Goal: Communication & Community: Answer question/provide support

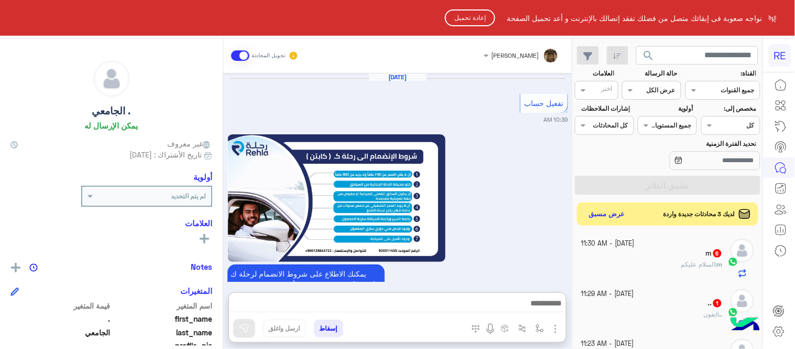
scroll to position [763, 0]
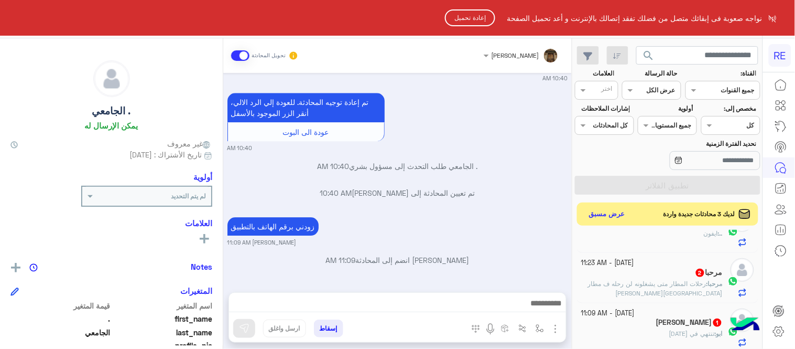
click at [455, 14] on button "إعادة تحميل" at bounding box center [470, 17] width 50 height 17
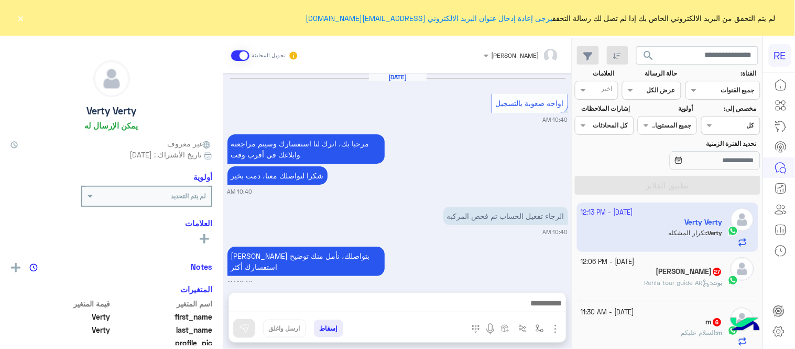
scroll to position [741, 0]
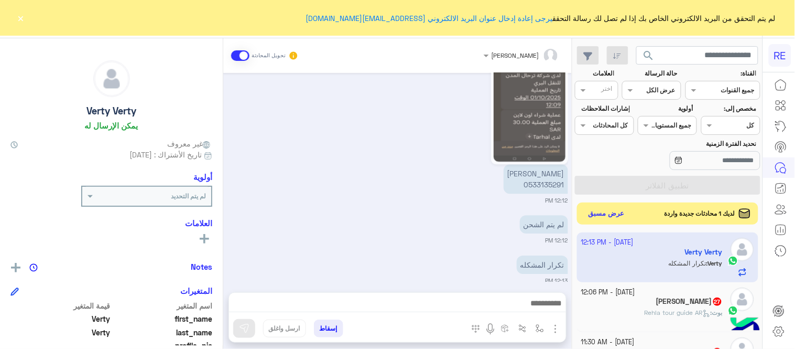
click at [621, 214] on button "عرض مسبق" at bounding box center [607, 214] width 44 height 14
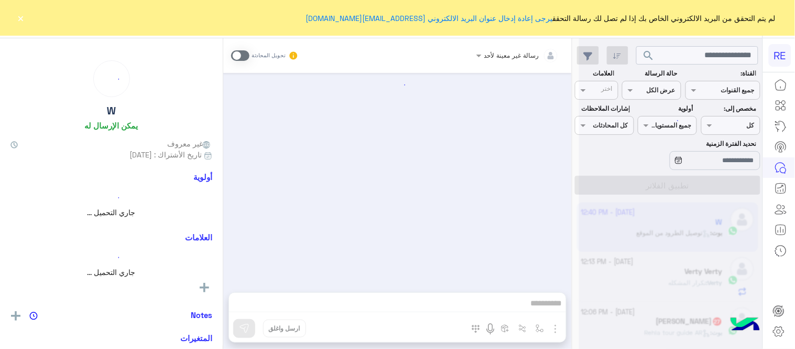
click at [16, 14] on button "×" at bounding box center [21, 18] width 10 height 10
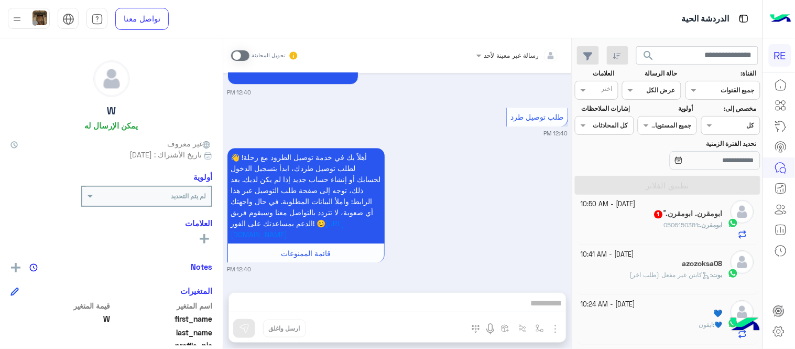
scroll to position [504, 0]
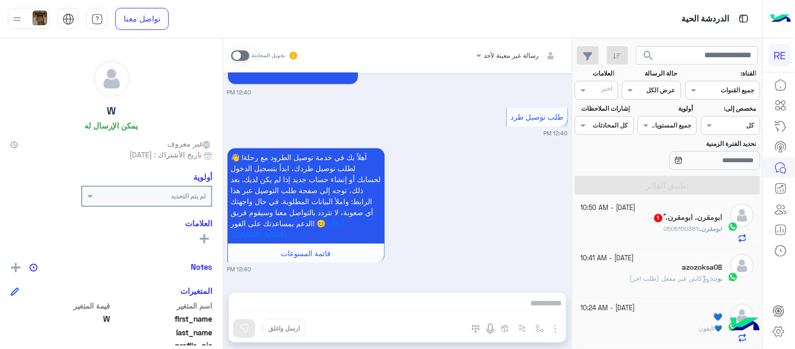
click at [676, 222] on h5 "ابومقرن. ابومقرن. ً 1" at bounding box center [688, 217] width 69 height 9
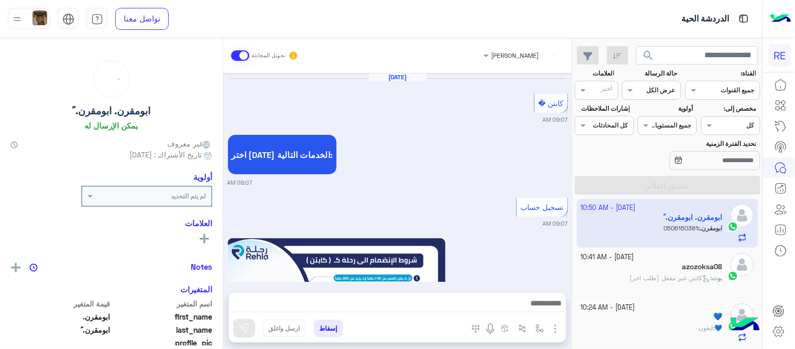
scroll to position [681, 0]
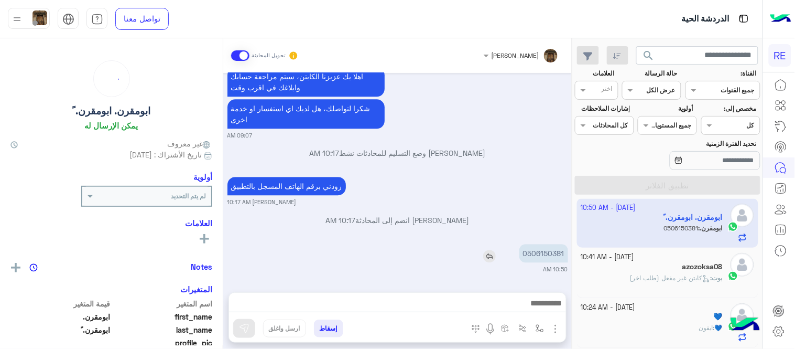
click at [552, 257] on p "0506150381" at bounding box center [544, 253] width 49 height 18
copy p "0506150381"
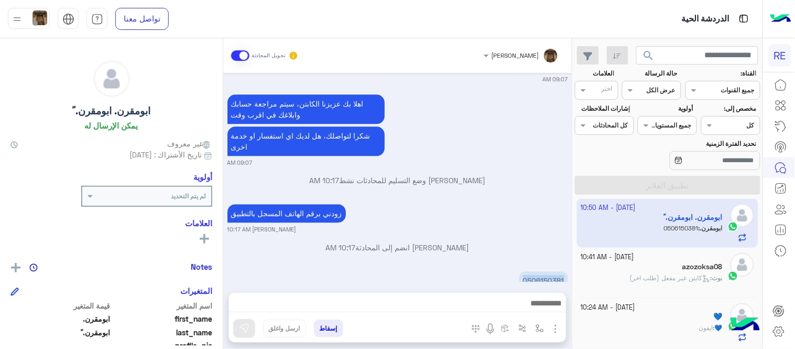
scroll to position [676, 0]
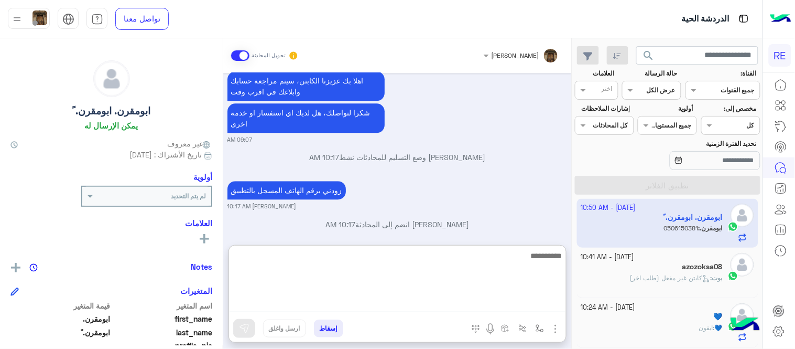
click at [470, 304] on textarea at bounding box center [397, 280] width 337 height 63
type textarea "**********"
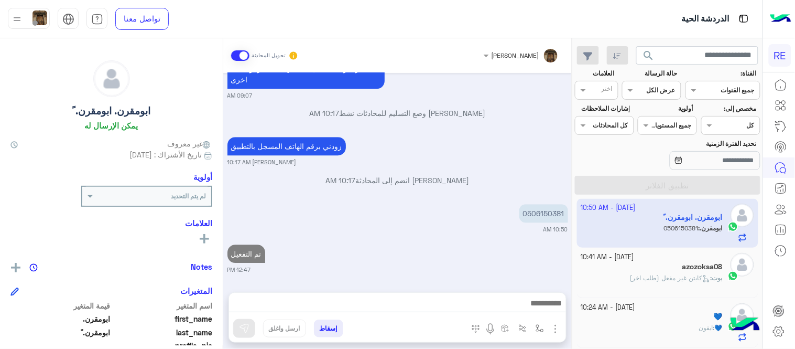
click at [539, 229] on div "[DATE] كابتن � 09:07 AM اختر [DATE] الخدمات التالية: 09:07 AM تسجيل حساب 09:07 …" at bounding box center [397, 177] width 349 height 209
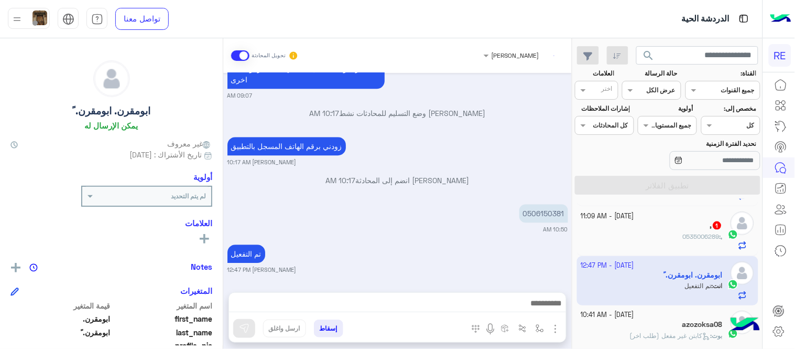
scroll to position [443, 0]
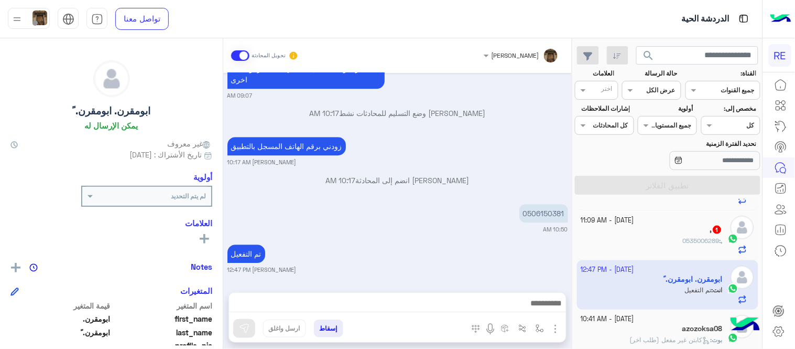
click at [646, 227] on div ", 1" at bounding box center [653, 230] width 142 height 11
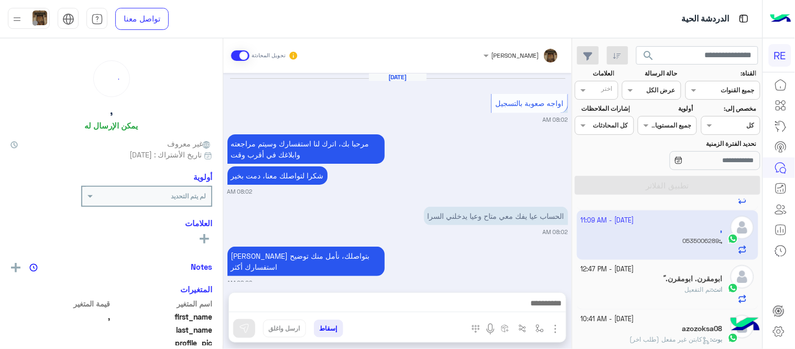
scroll to position [217, 0]
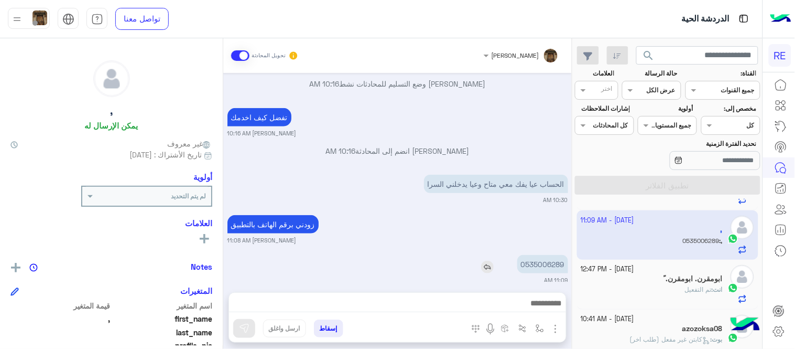
click at [564, 252] on div "0535006289" at bounding box center [513, 264] width 111 height 24
click at [551, 255] on p "0535006289" at bounding box center [543, 264] width 51 height 18
copy p "0535006289"
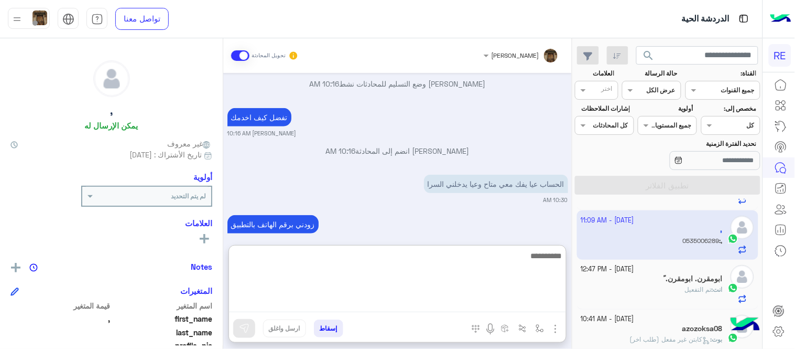
click at [410, 310] on textarea at bounding box center [397, 280] width 337 height 63
type textarea "**********"
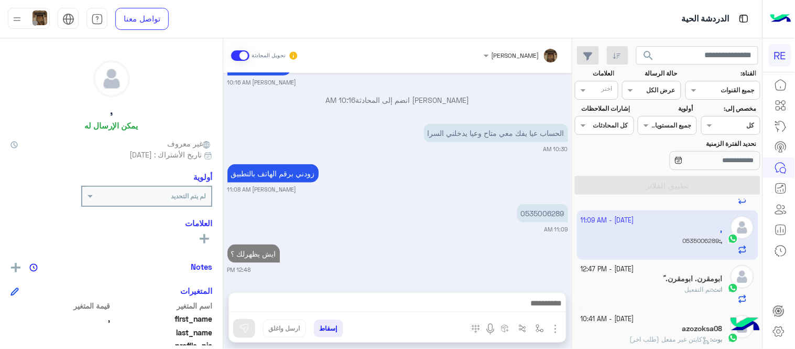
scroll to position [257, 0]
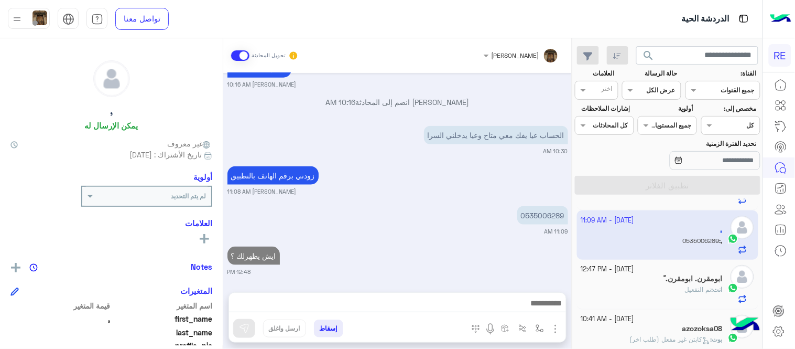
click at [455, 218] on div "[DATE] اواجه صعوبة بالتسجيل 08:02 AM مرحبا بك، اترك لنا استفسارك وسيتم مراجعته …" at bounding box center [397, 177] width 349 height 209
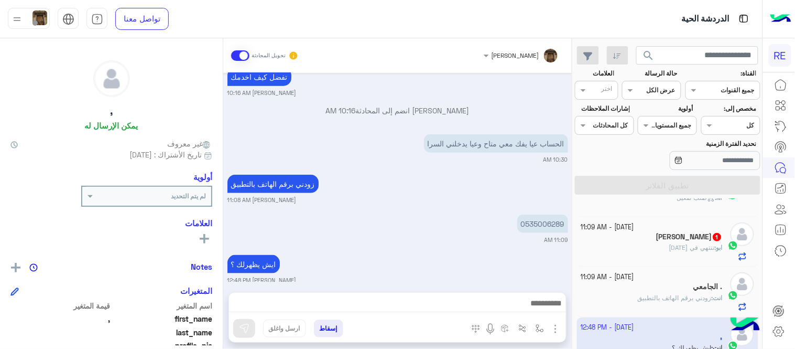
scroll to position [328, 0]
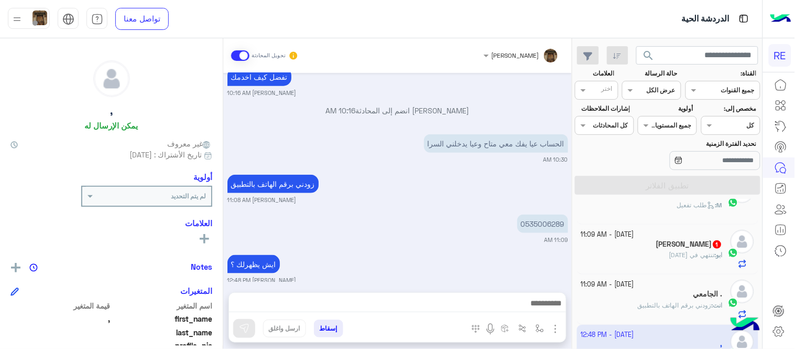
click at [653, 247] on div "[PERSON_NAME] 1" at bounding box center [653, 245] width 142 height 11
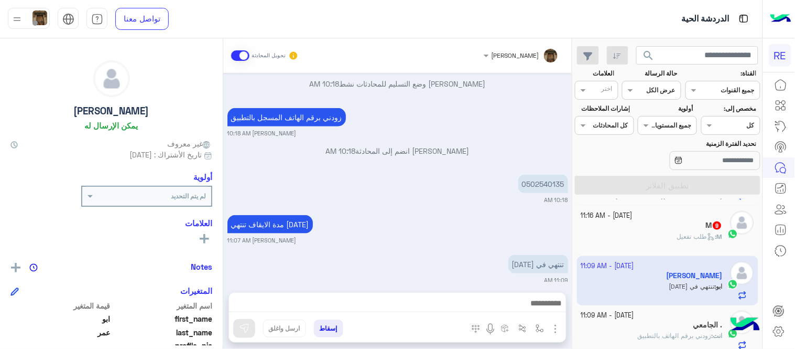
scroll to position [275, 0]
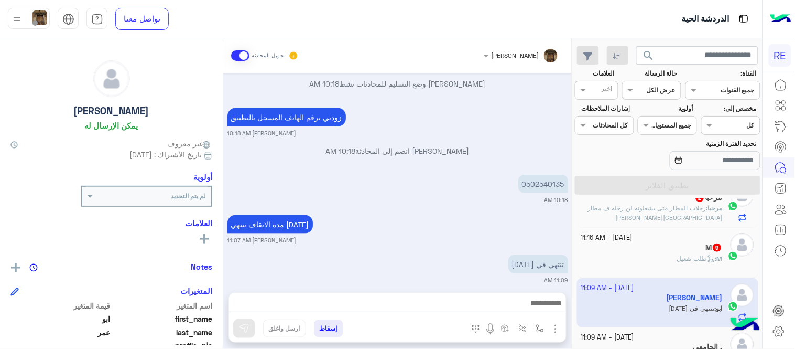
click at [633, 261] on div "M : طلب تفعيل" at bounding box center [653, 263] width 142 height 18
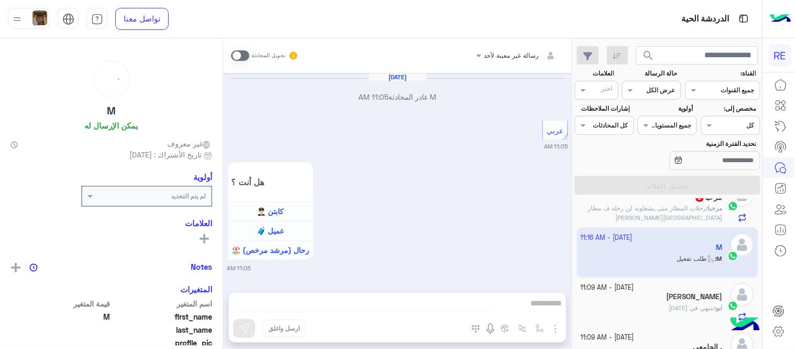
scroll to position [776, 0]
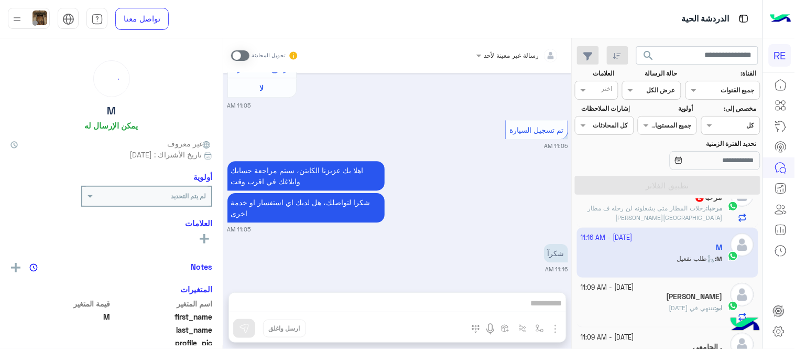
click at [640, 303] on div "[PERSON_NAME]" at bounding box center [653, 297] width 142 height 11
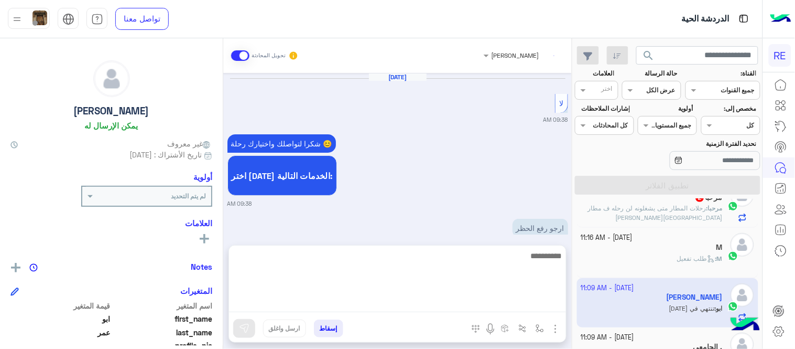
click at [516, 297] on textarea at bounding box center [397, 280] width 337 height 63
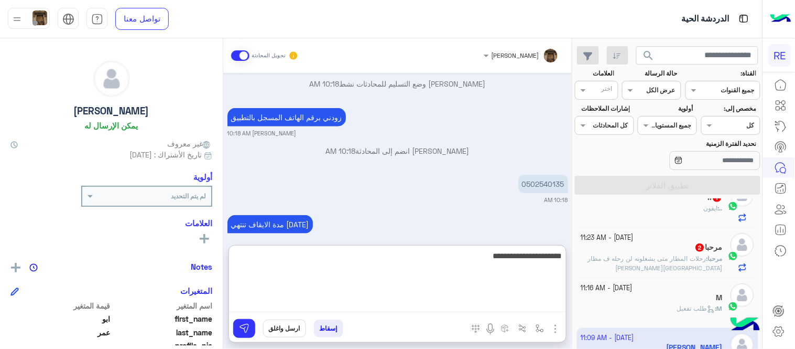
type textarea "**********"
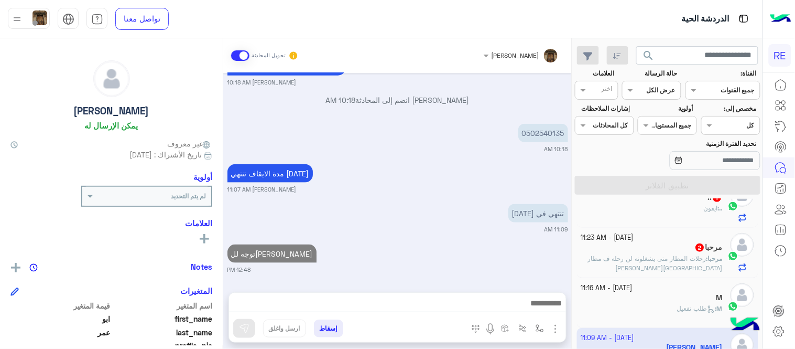
scroll to position [292, 0]
click at [654, 291] on div "[DATE] - 11:16 AM" at bounding box center [653, 288] width 142 height 10
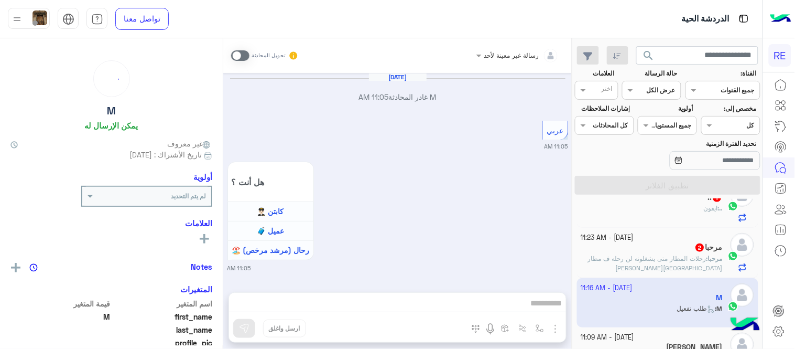
scroll to position [776, 0]
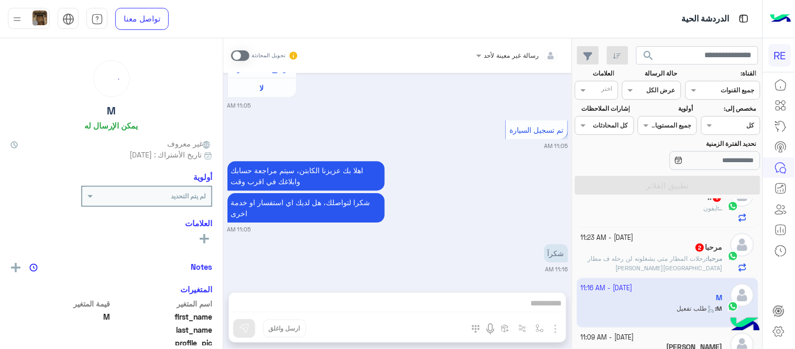
click at [237, 58] on span at bounding box center [240, 55] width 18 height 10
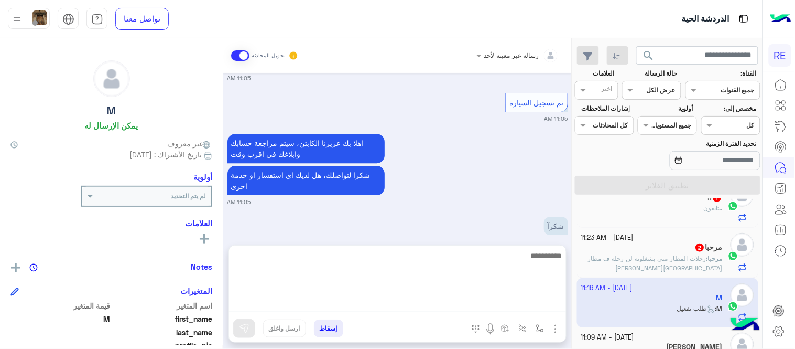
click at [419, 303] on textarea at bounding box center [397, 280] width 337 height 63
type textarea "**********"
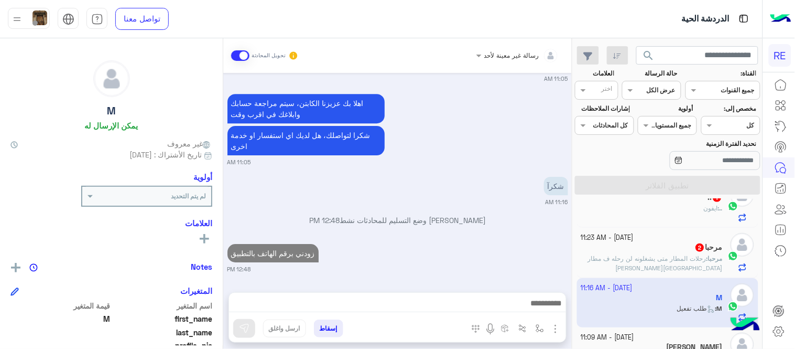
scroll to position [871, 0]
click at [636, 263] on span "رحلات المطار متى يشغلونه لن رحله ف مطار [GEOGRAPHIC_DATA][PERSON_NAME]" at bounding box center [655, 262] width 135 height 17
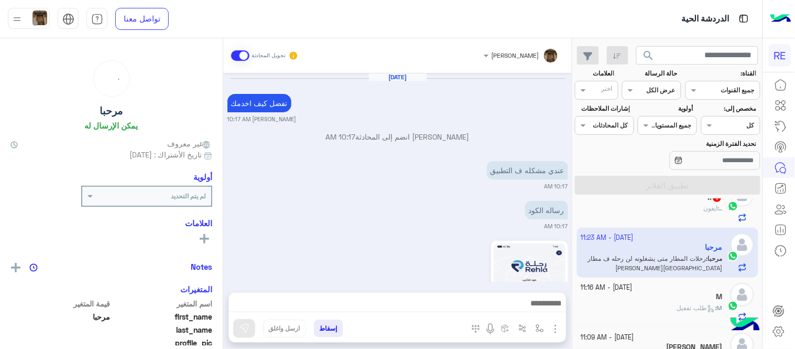
scroll to position [322, 0]
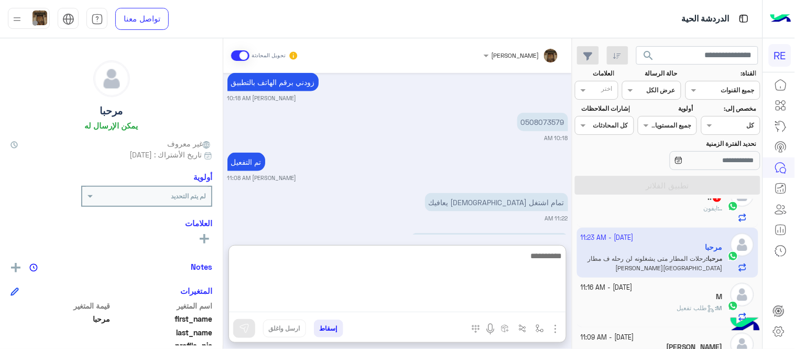
click at [426, 302] on textarea at bounding box center [397, 280] width 337 height 63
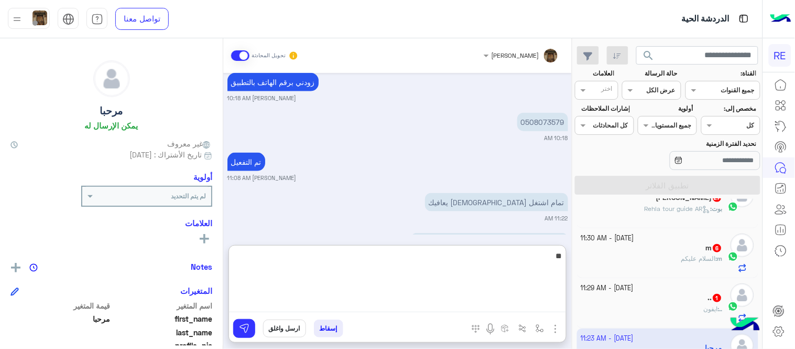
type textarea "*"
type textarea "**********"
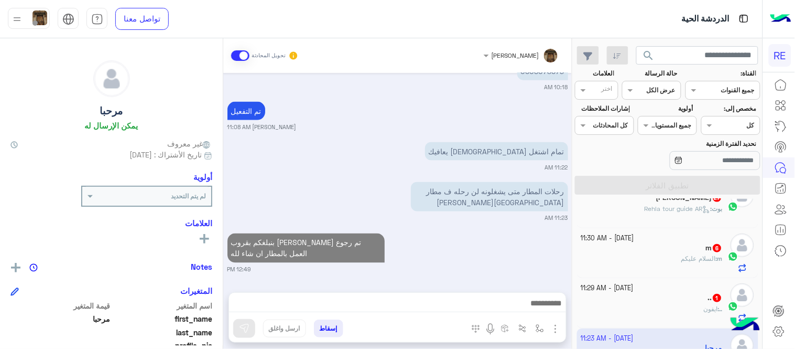
scroll to position [373, 0]
click at [532, 206] on div "[DATE] تفضل كيف اخدمك [PERSON_NAME] 10:17 AM [PERSON_NAME] انضم إلى المحادثة 10…" at bounding box center [397, 177] width 349 height 209
click at [651, 316] on div ".. : ايفون" at bounding box center [653, 313] width 142 height 18
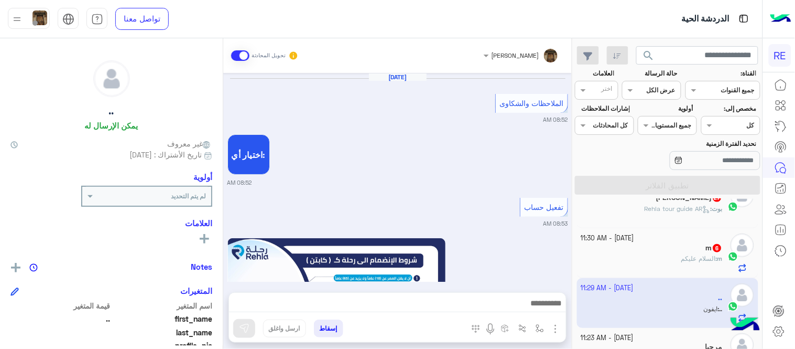
scroll to position [637, 0]
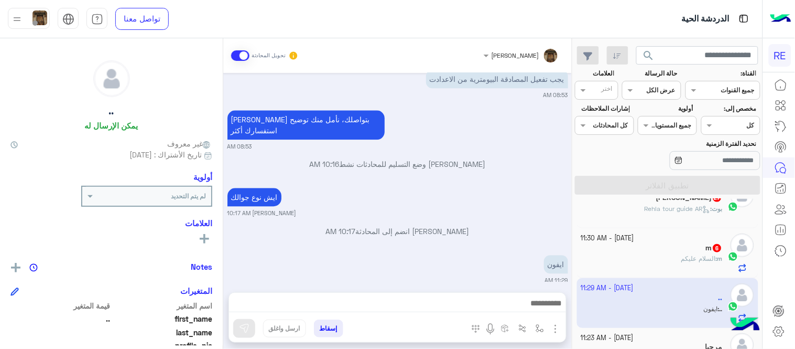
click at [521, 229] on div "[PERSON_NAME] انضم إلى المحادثة 10:17 AM" at bounding box center [398, 234] width 341 height 19
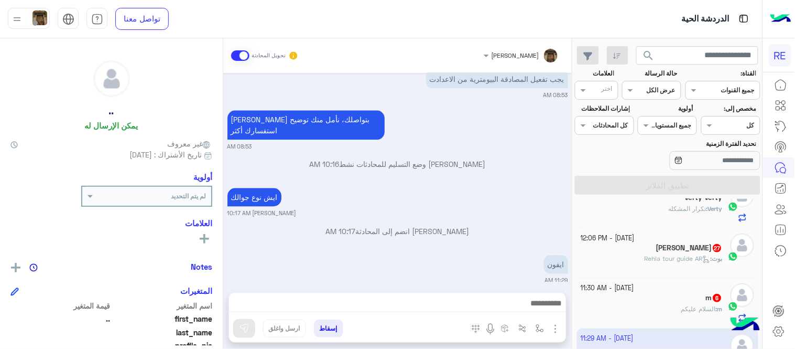
click at [417, 295] on div at bounding box center [397, 306] width 337 height 26
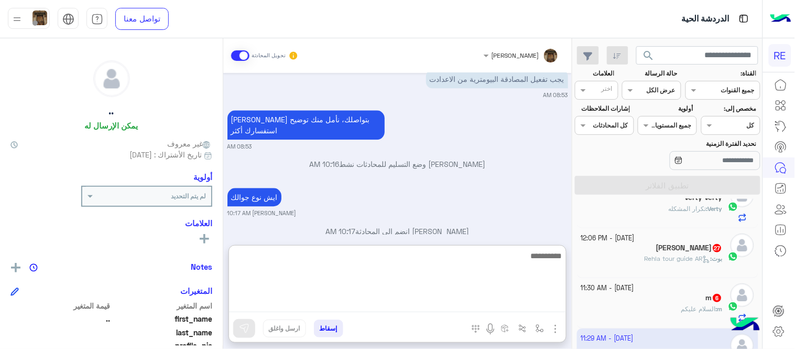
click at [422, 309] on textarea at bounding box center [397, 280] width 337 height 63
paste textarea "**********"
type textarea "**********"
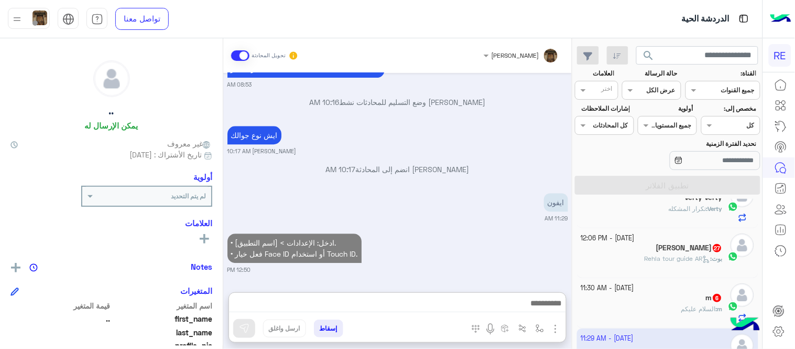
scroll to position [712, 0]
click at [664, 307] on div "m : السلام عليكم" at bounding box center [653, 313] width 142 height 18
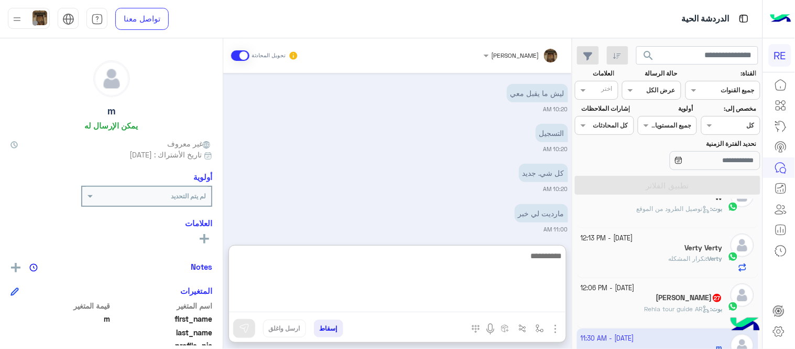
scroll to position [200, 0]
click at [282, 307] on textarea at bounding box center [397, 280] width 337 height 63
type textarea "**********"
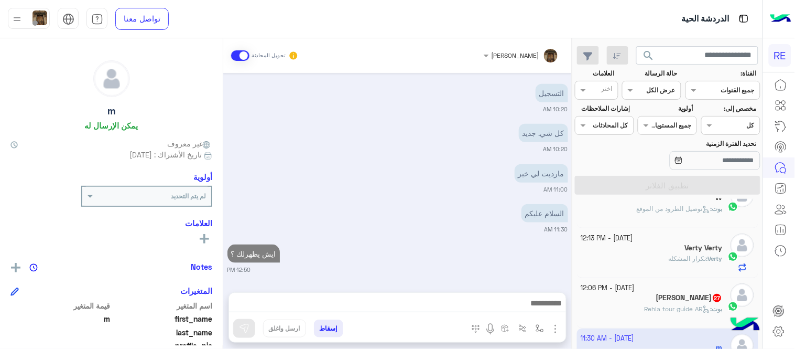
scroll to position [255, 0]
click at [630, 306] on div "بوت : Rehla tour guide AR" at bounding box center [653, 313] width 142 height 18
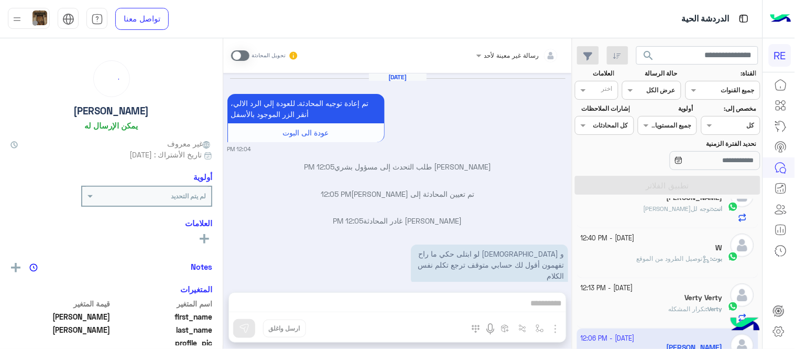
scroll to position [578, 0]
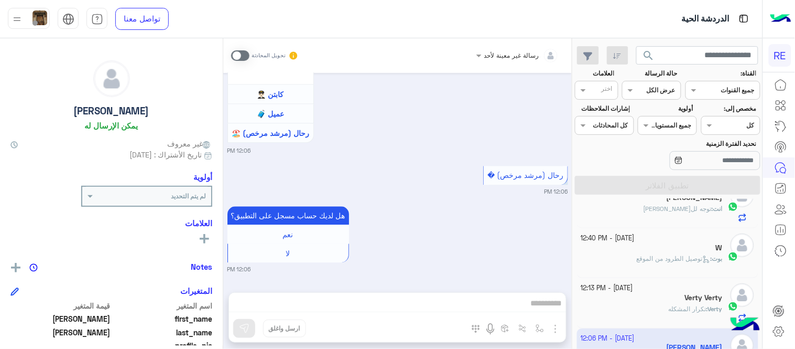
click at [240, 53] on span at bounding box center [240, 55] width 18 height 10
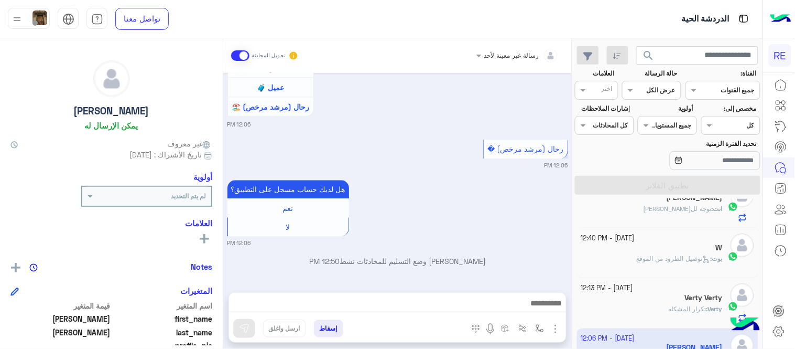
click at [411, 295] on div at bounding box center [397, 306] width 337 height 26
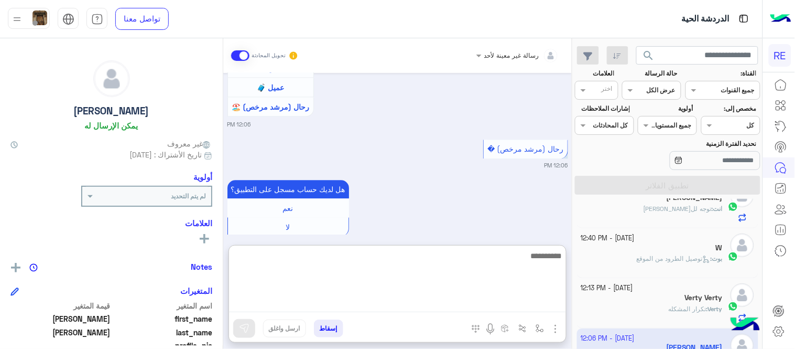
click at [412, 298] on textarea at bounding box center [397, 280] width 337 height 63
type textarea "**********"
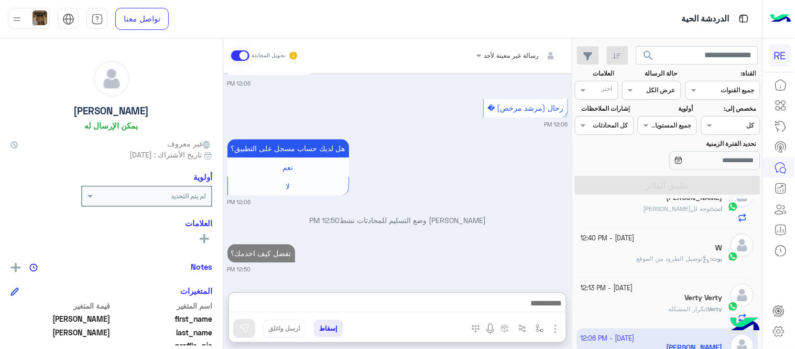
scroll to position [668, 0]
click at [685, 316] on div "Verty : تكرار المشكله" at bounding box center [653, 313] width 142 height 18
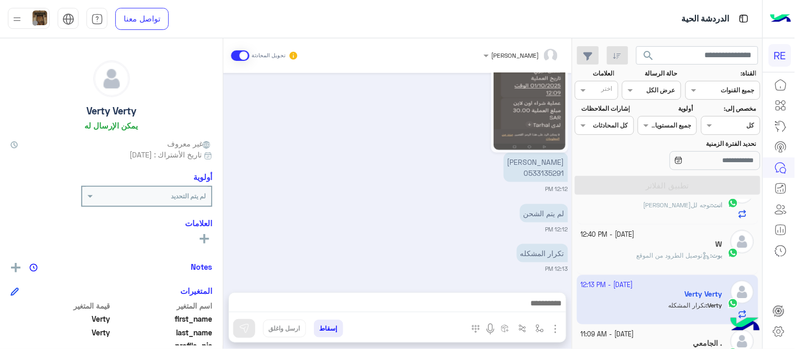
scroll to position [324, 0]
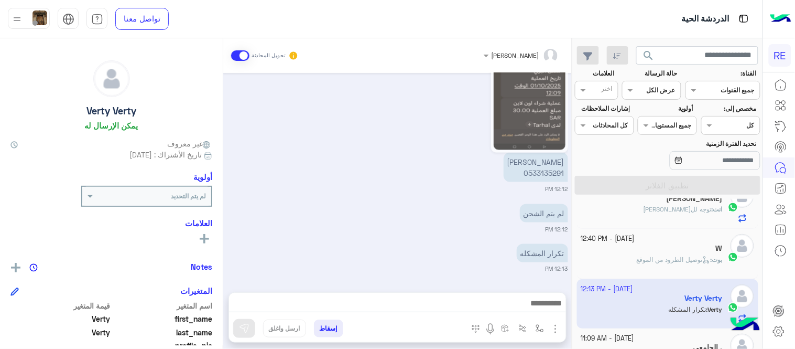
click at [642, 253] on div "W" at bounding box center [653, 249] width 142 height 11
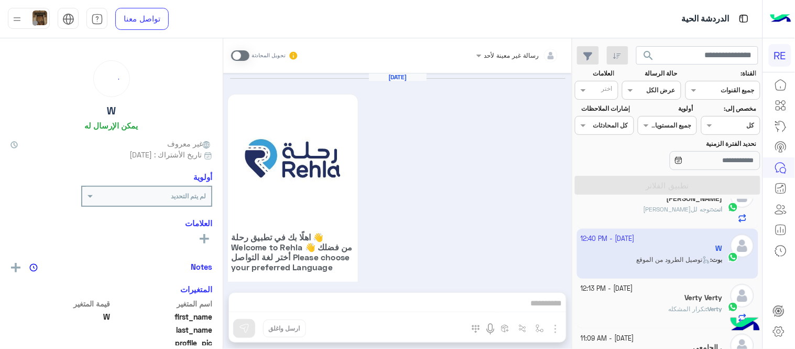
scroll to position [771, 0]
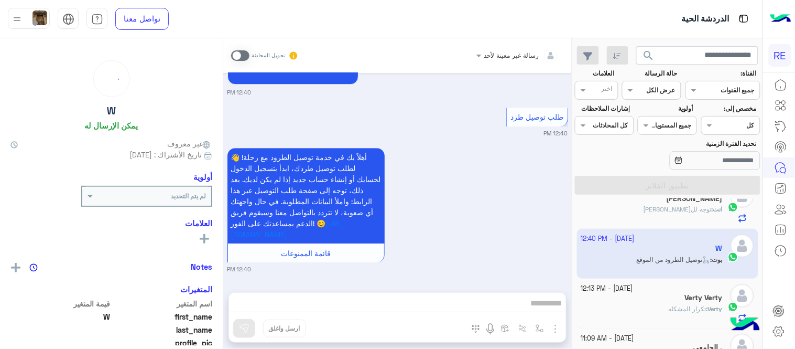
click at [440, 302] on div "رسالة غير معينة لأحد تحويل المحادثة [DATE] اهلًا بك في تطبيق رحلة 👋 Welcome to …" at bounding box center [397, 195] width 349 height 315
click at [236, 55] on span at bounding box center [240, 55] width 18 height 10
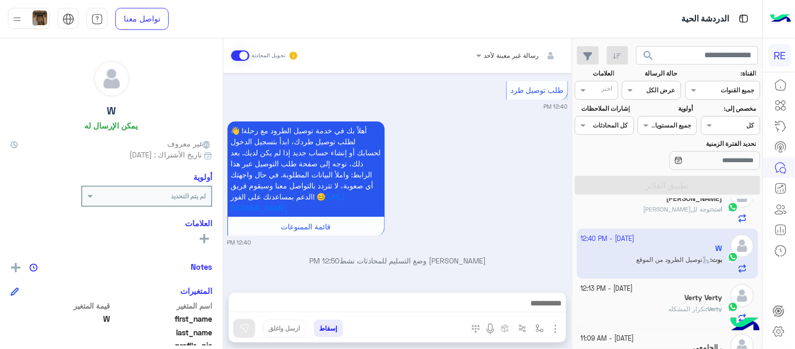
scroll to position [798, 0]
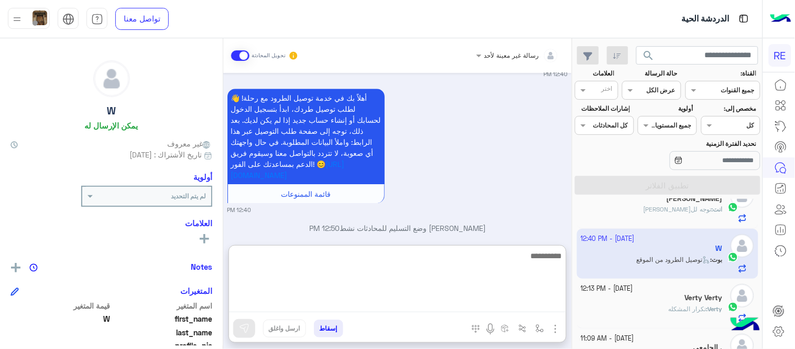
click at [339, 306] on textarea at bounding box center [397, 280] width 337 height 63
type textarea "**********"
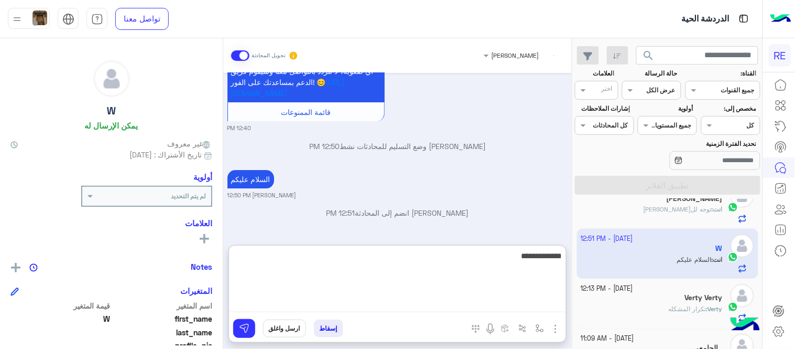
scroll to position [912, 0]
type textarea "**********"
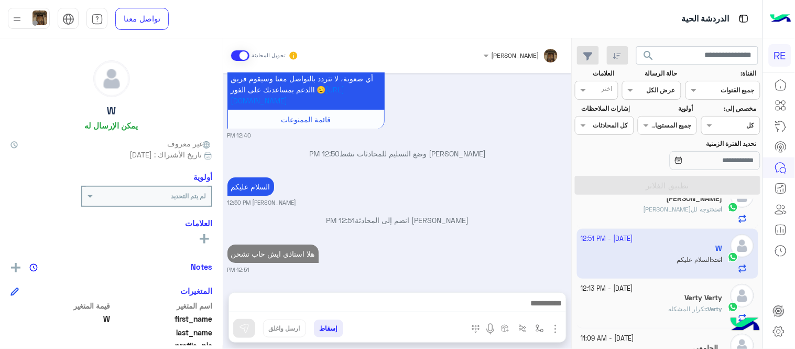
scroll to position [929, 0]
click at [633, 300] on div "Verty Verty" at bounding box center [653, 298] width 142 height 11
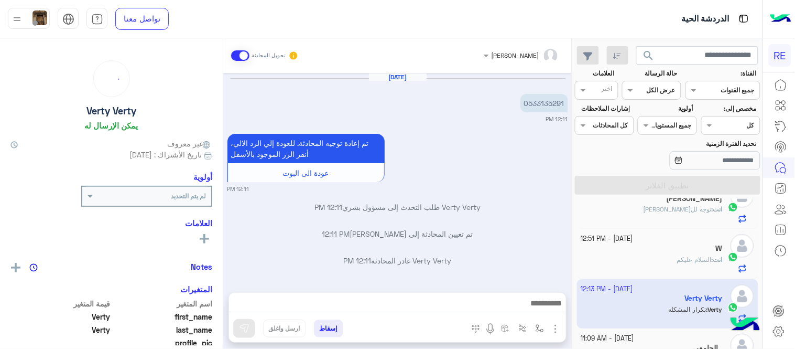
scroll to position [318, 0]
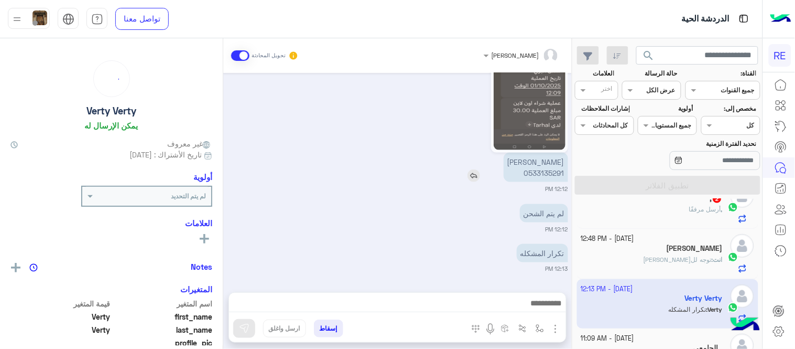
click at [544, 170] on p "[PERSON_NAME] 0533135291" at bounding box center [536, 167] width 64 height 29
copy p "0533135291"
click at [435, 316] on div at bounding box center [397, 306] width 337 height 26
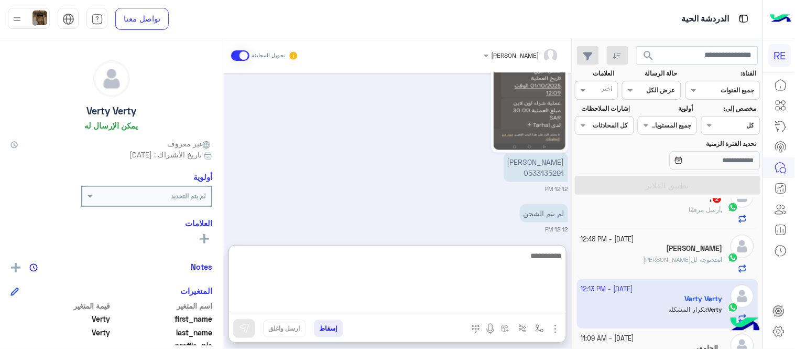
click at [422, 306] on textarea at bounding box center [397, 280] width 337 height 63
type textarea "********"
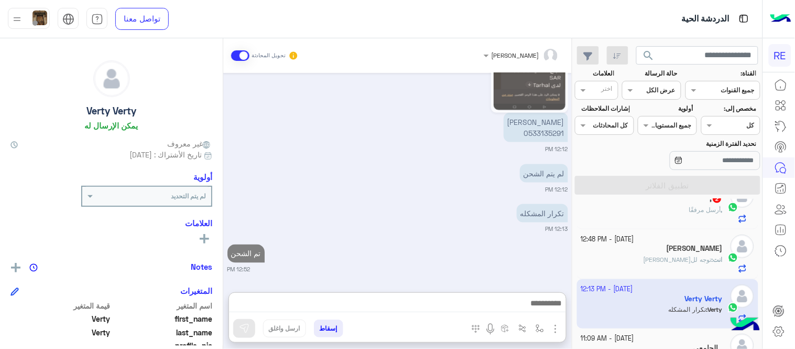
click at [501, 228] on div "[DATE] 0533135291 12:11 PM تم إعادة توجيه المحادثة. للعودة إلي الرد الالي، أنقر…" at bounding box center [397, 177] width 349 height 209
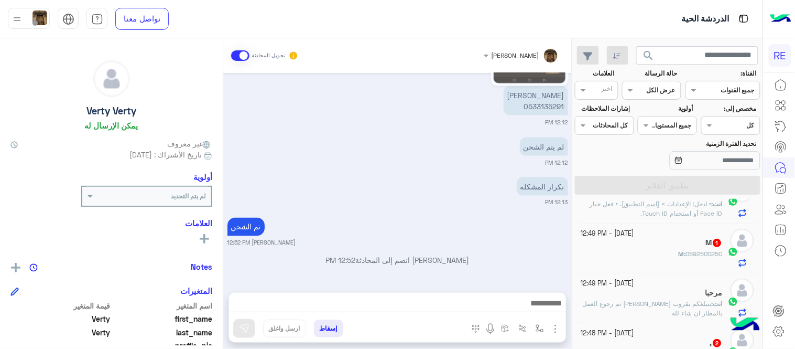
scroll to position [236, 0]
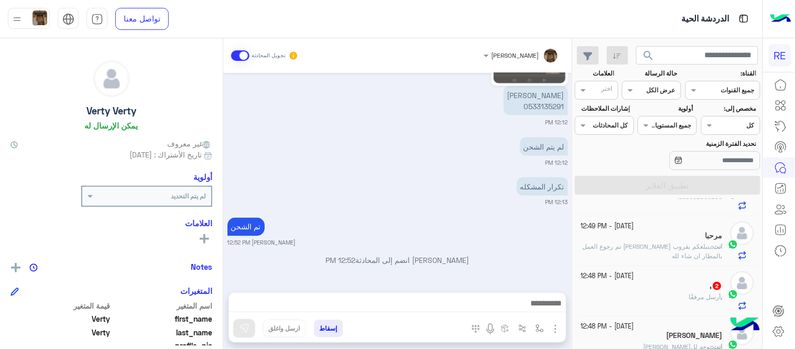
click at [630, 276] on small "[DATE] - 12:48 PM" at bounding box center [608, 276] width 53 height 10
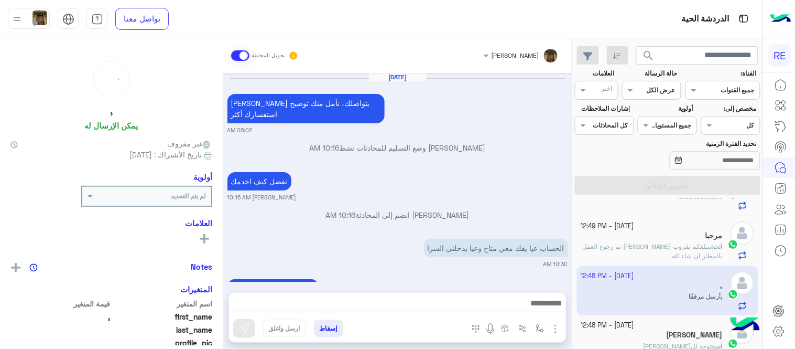
scroll to position [450, 0]
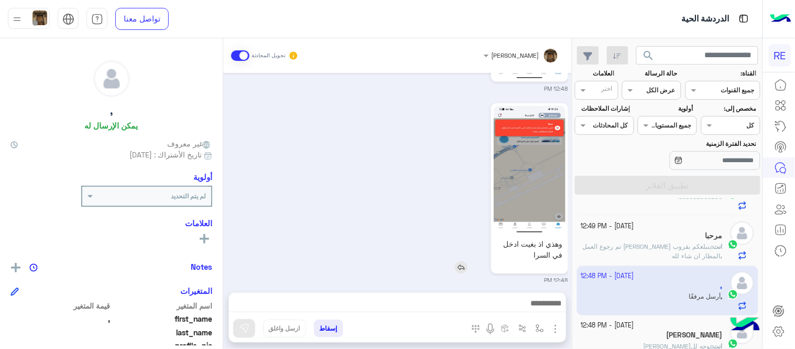
click at [523, 184] on img at bounding box center [530, 169] width 72 height 127
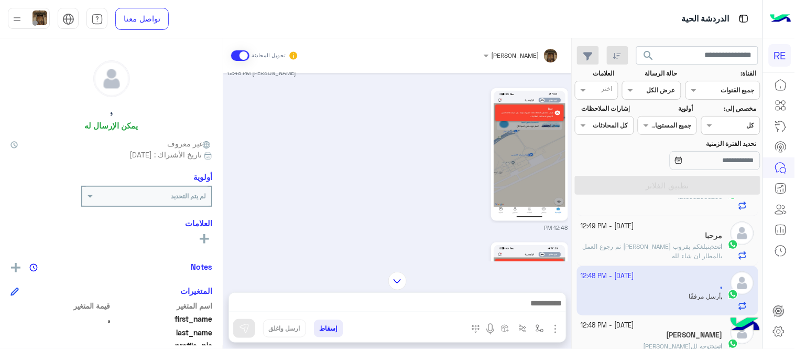
scroll to position [329, 0]
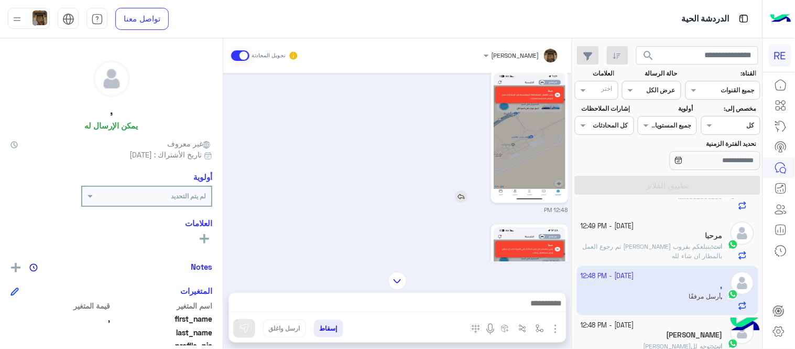
click at [557, 126] on img at bounding box center [530, 136] width 72 height 127
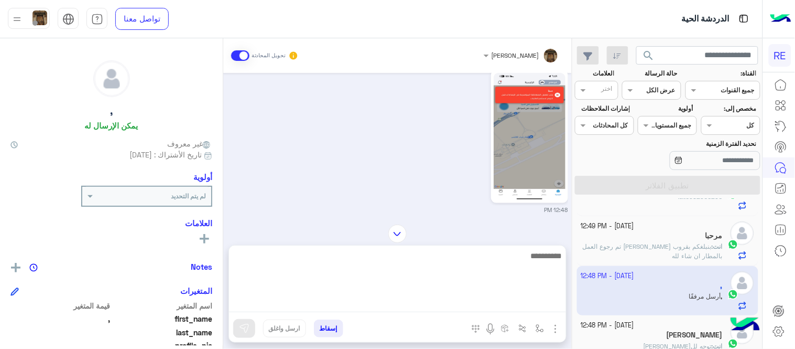
click at [430, 311] on textarea at bounding box center [397, 280] width 337 height 63
type textarea "**********"
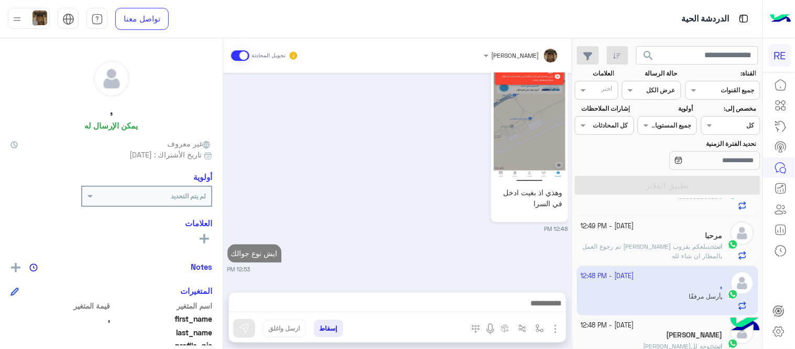
scroll to position [490, 0]
click at [516, 197] on div "[DATE] [PERSON_NAME] بتواصلك، نأمل منك توضيح استفسارك أكثر 08:02 AM [PERSON_NAM…" at bounding box center [397, 177] width 349 height 209
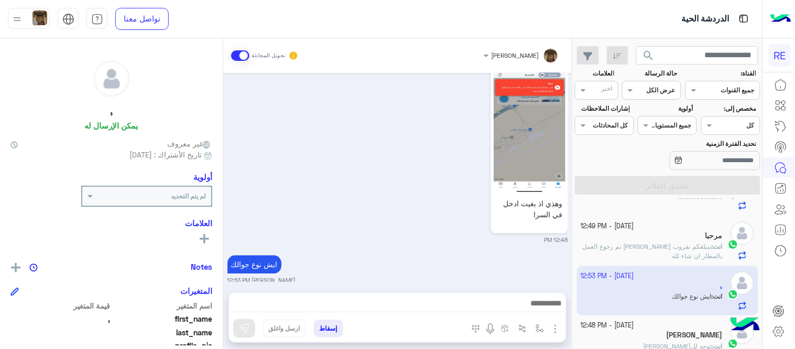
scroll to position [141, 0]
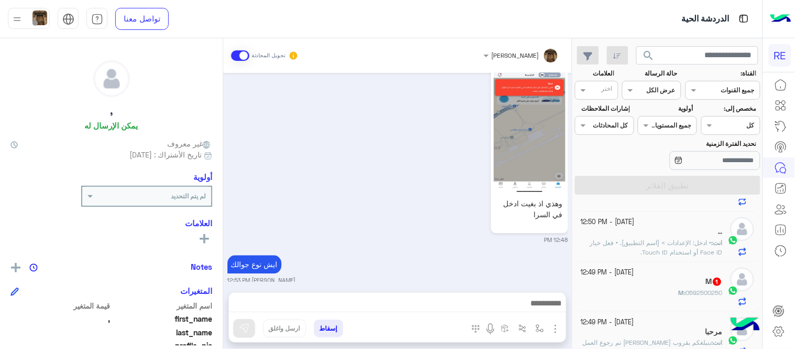
click at [648, 287] on div "M 1" at bounding box center [653, 282] width 142 height 11
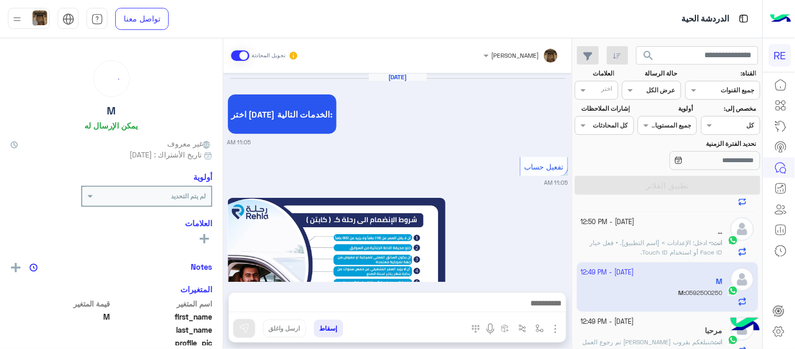
scroll to position [680, 0]
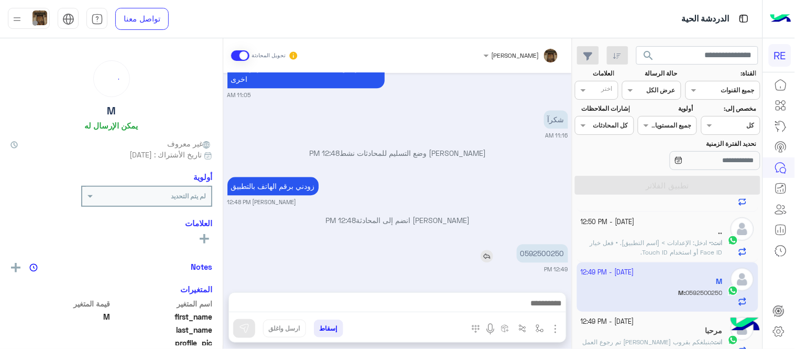
click at [542, 250] on p "0592500250" at bounding box center [542, 253] width 51 height 18
copy p "0592500250"
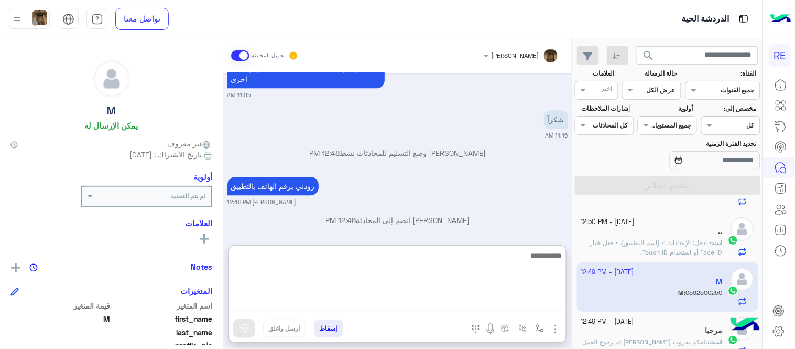
click at [480, 300] on textarea at bounding box center [397, 280] width 337 height 63
type textarea "**********"
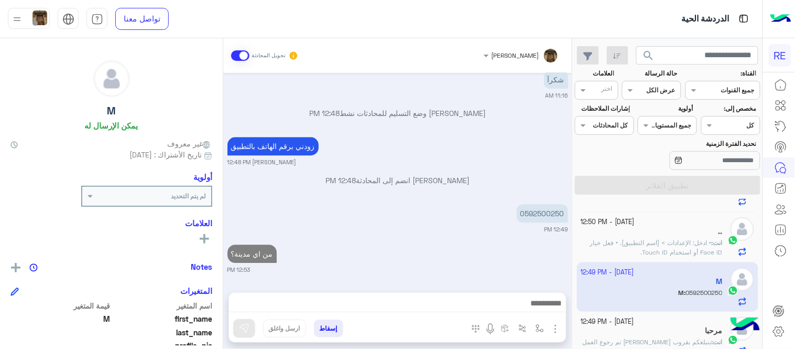
scroll to position [720, 0]
click at [557, 241] on div "[PERSON_NAME] تحويل المحادثة [DATE] اختر [DATE] الخدمات التالية: 11:05 AM تفعيل…" at bounding box center [397, 195] width 349 height 315
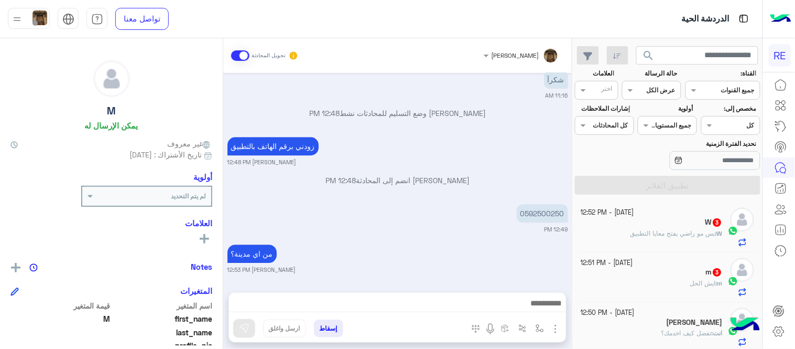
click at [656, 271] on div "m 3" at bounding box center [653, 272] width 142 height 11
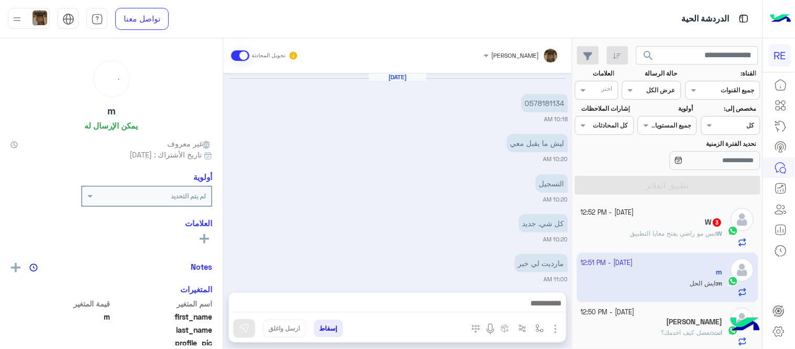
scroll to position [210, 0]
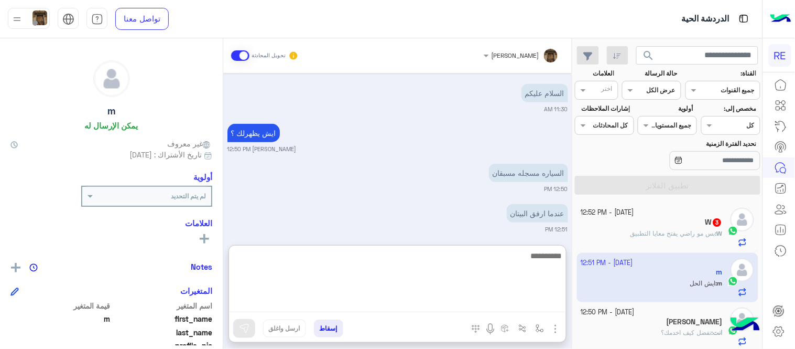
click at [470, 309] on textarea at bounding box center [397, 280] width 337 height 63
click at [509, 258] on textarea "**********" at bounding box center [397, 280] width 337 height 63
type textarea "**********"
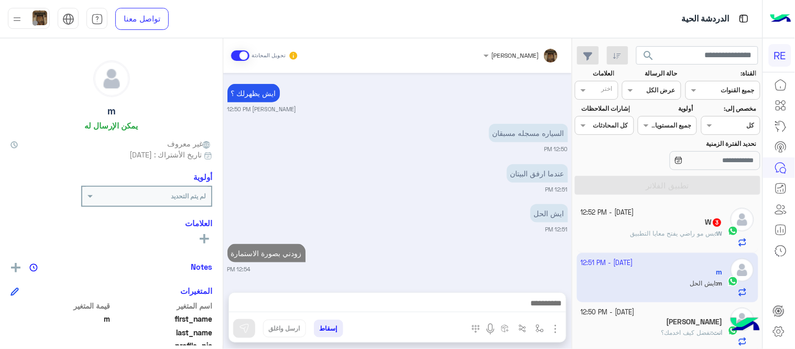
scroll to position [250, 0]
click at [653, 239] on div "W : بس مو راضي يفتح معايا التطبيق" at bounding box center [653, 238] width 142 height 18
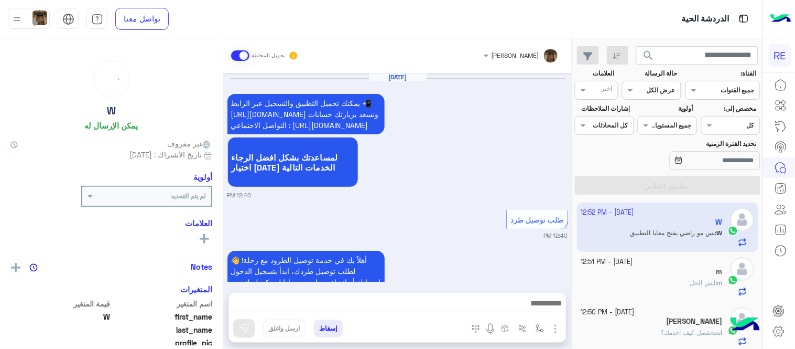
scroll to position [379, 0]
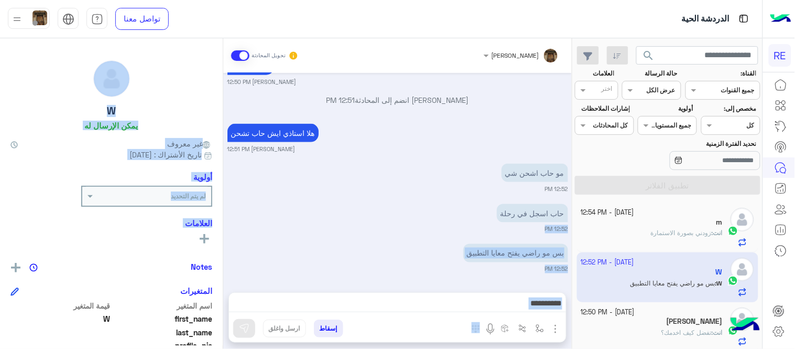
drag, startPoint x: 223, startPoint y: 254, endPoint x: 244, endPoint y: 218, distance: 41.8
click at [244, 218] on mat-drawer-container "[PERSON_NAME] تحويل المحادثة [DATE] يمكنك تحميل التطبيق والتسجيل عبر الرابط 📲 […" at bounding box center [286, 195] width 572 height 315
click at [244, 218] on div "حاب اسجل في رحلة 12:52 PM" at bounding box center [398, 217] width 341 height 32
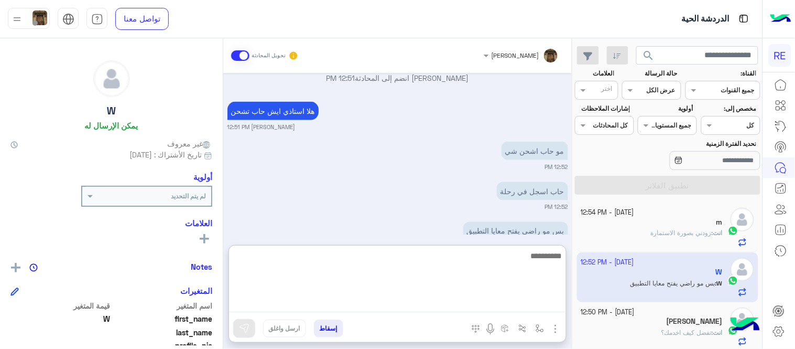
click at [447, 310] on textarea at bounding box center [397, 280] width 337 height 63
type textarea "**********"
drag, startPoint x: 447, startPoint y: 310, endPoint x: 438, endPoint y: 305, distance: 10.6
click at [438, 305] on textarea "**********" at bounding box center [397, 280] width 337 height 63
